Goal: Task Accomplishment & Management: Use online tool/utility

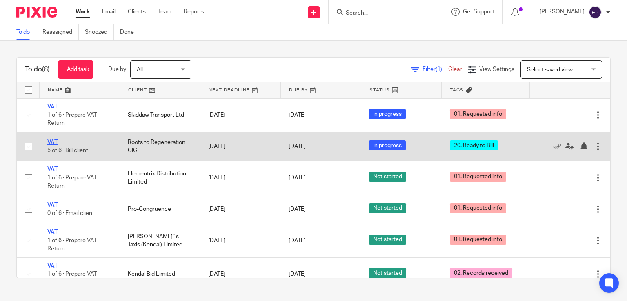
click at [53, 141] on link "VAT" at bounding box center [52, 143] width 10 height 6
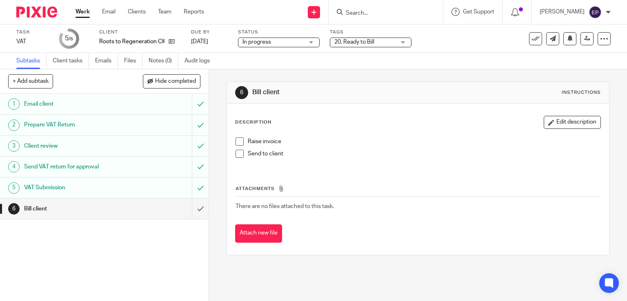
click at [403, 41] on div "20. Ready to Bill" at bounding box center [371, 43] width 82 height 10
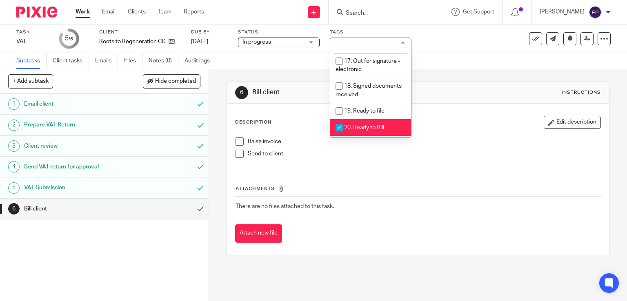
scroll to position [367, 0]
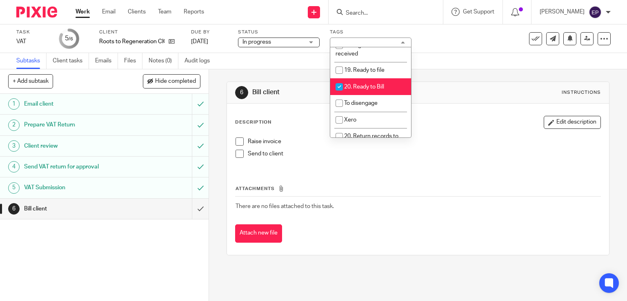
click at [339, 79] on input "checkbox" at bounding box center [339, 87] width 16 height 16
checkbox input "false"
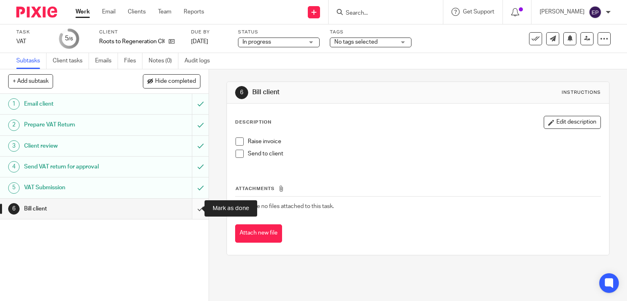
click at [188, 208] on input "submit" at bounding box center [104, 209] width 208 height 20
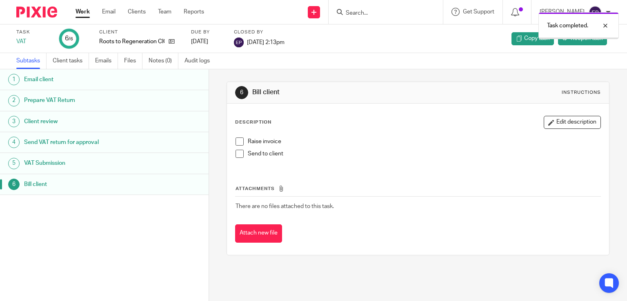
click at [86, 13] on link "Work" at bounding box center [82, 12] width 14 height 8
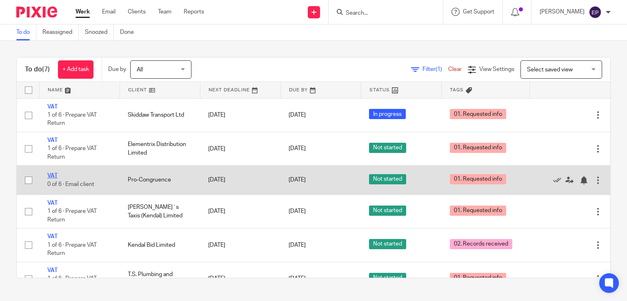
click at [53, 175] on link "VAT" at bounding box center [52, 176] width 10 height 6
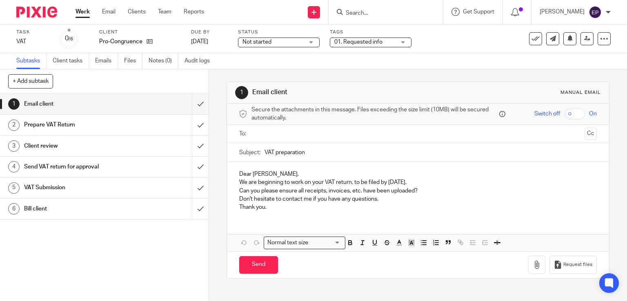
click at [401, 40] on div "01. Requested info" at bounding box center [371, 43] width 82 height 10
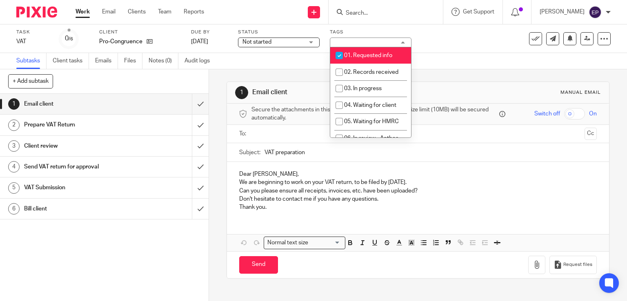
click at [341, 52] on input "checkbox" at bounding box center [339, 56] width 16 height 16
checkbox input "false"
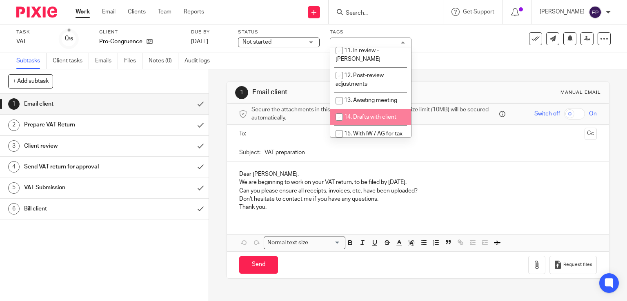
scroll to position [245, 0]
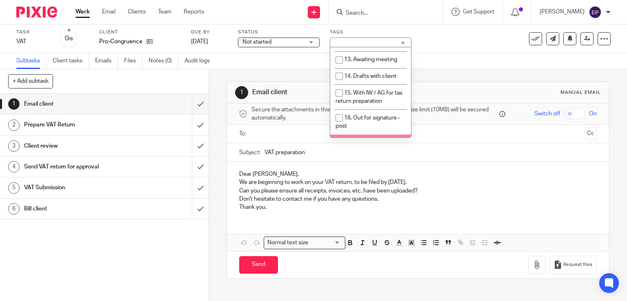
click at [339, 135] on input "checkbox" at bounding box center [339, 143] width 16 height 16
checkbox input "true"
click at [82, 12] on link "Work" at bounding box center [82, 12] width 14 height 8
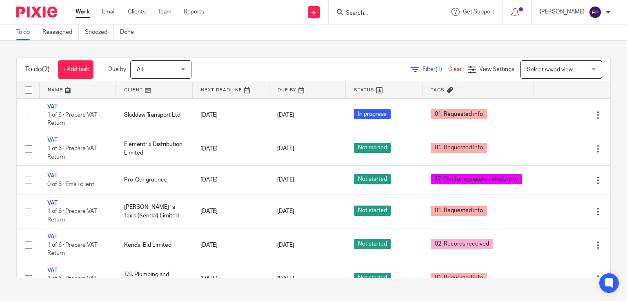
scroll to position [53, 0]
